Goal: Task Accomplishment & Management: Use online tool/utility

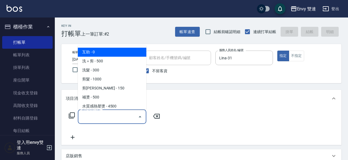
click at [105, 120] on input "服務名稱/代號" at bounding box center [107, 117] width 55 height 10
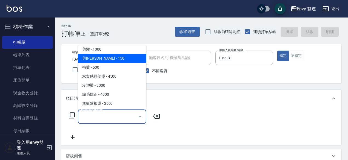
scroll to position [52, 0]
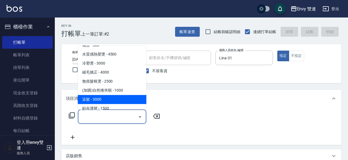
click at [115, 97] on span "染髮 - 3000" at bounding box center [112, 99] width 69 height 9
type input "染髮(401)"
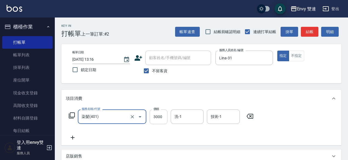
click at [160, 112] on input "3000" at bounding box center [159, 117] width 18 height 15
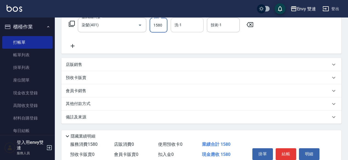
scroll to position [117, 0]
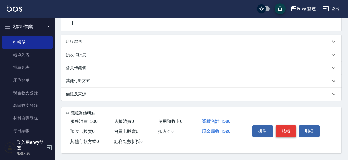
type input "1580"
click at [283, 133] on button "結帳" at bounding box center [286, 132] width 21 height 12
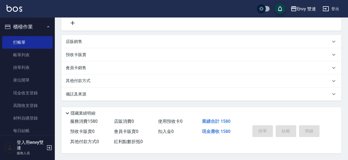
type input "[DATE] 15:00"
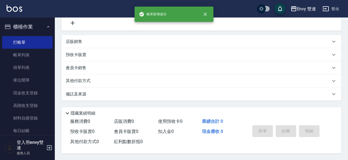
scroll to position [0, 0]
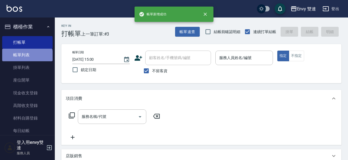
click at [27, 57] on link "帳單列表" at bounding box center [27, 55] width 50 height 13
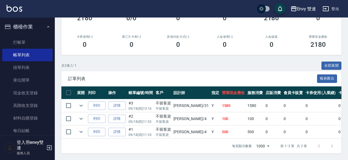
scroll to position [86, 0]
click at [118, 106] on link "詳情" at bounding box center [117, 106] width 18 height 9
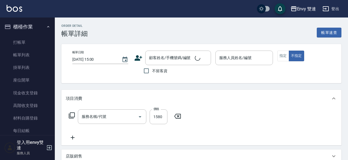
type input "[DATE] 13:16"
checkbox input "true"
type input "Lina-31"
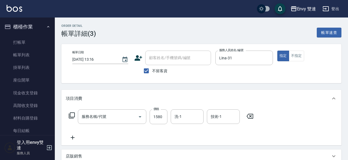
type input "染髮(401)"
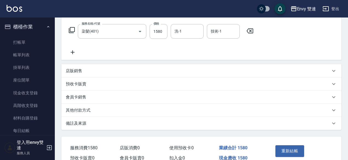
scroll to position [114, 0]
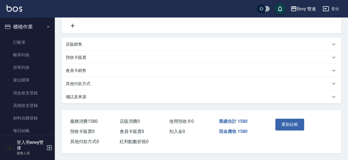
click at [124, 75] on div "會員卡銷售" at bounding box center [201, 70] width 280 height 13
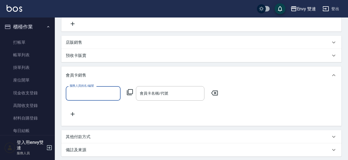
scroll to position [0, 0]
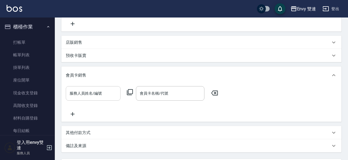
drag, startPoint x: 101, startPoint y: 102, endPoint x: 98, endPoint y: 95, distance: 8.5
click at [98, 95] on div "服務人員姓名/編號 服務人員姓名/編號 會員卡名稱/代號 會員卡名稱/代號" at bounding box center [201, 101] width 271 height 31
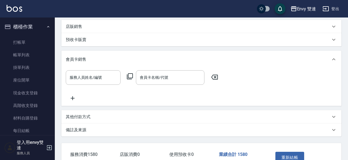
scroll to position [130, 0]
click at [97, 123] on div "其他付款方式" at bounding box center [201, 116] width 280 height 13
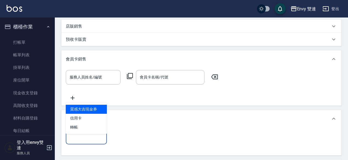
click at [91, 139] on input "其他付款方式" at bounding box center [86, 137] width 36 height 10
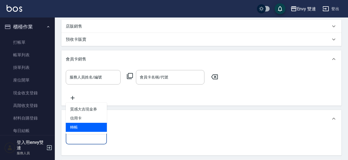
click at [87, 128] on span "轉帳" at bounding box center [86, 127] width 41 height 9
type input "轉帳"
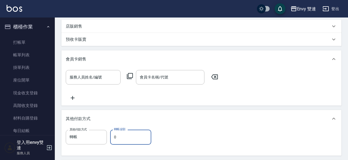
click at [133, 138] on input "0" at bounding box center [130, 137] width 41 height 15
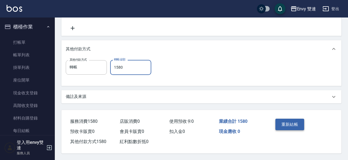
type input "1580"
click at [286, 121] on button "重新結帳" at bounding box center [290, 125] width 29 height 12
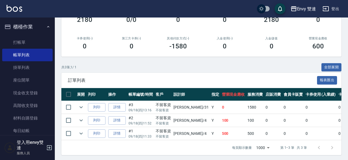
scroll to position [86, 0]
